Goal: Transaction & Acquisition: Purchase product/service

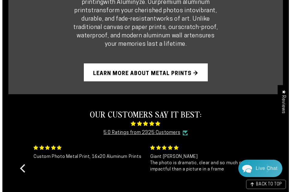
scroll to position [359, 0]
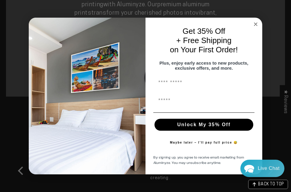
click at [69, 21] on icon "Close dialog" at bounding box center [255, 24] width 7 height 7
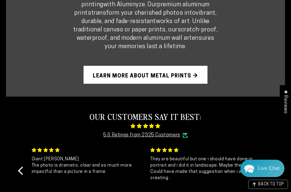
click at [69, 34] on div "Close dialog Get 35% Off + Free Shipping on Your First Order! Plus, enjoy early…" at bounding box center [146, 112] width 234 height 157
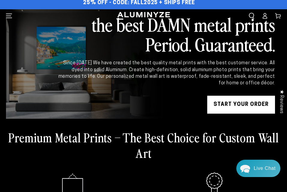
scroll to position [0, 0]
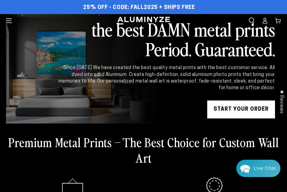
click at [69, 108] on link "START YOUR Order" at bounding box center [241, 110] width 68 height 18
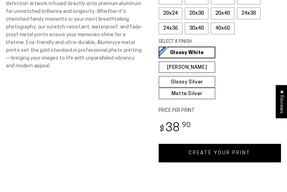
scroll to position [210, 0]
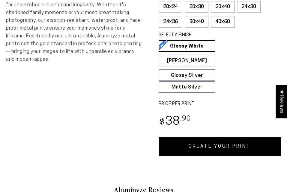
select select "**********"
click at [213, 143] on link "CREATE YOUR PRINT" at bounding box center [219, 146] width 122 height 19
